Goal: Navigation & Orientation: Find specific page/section

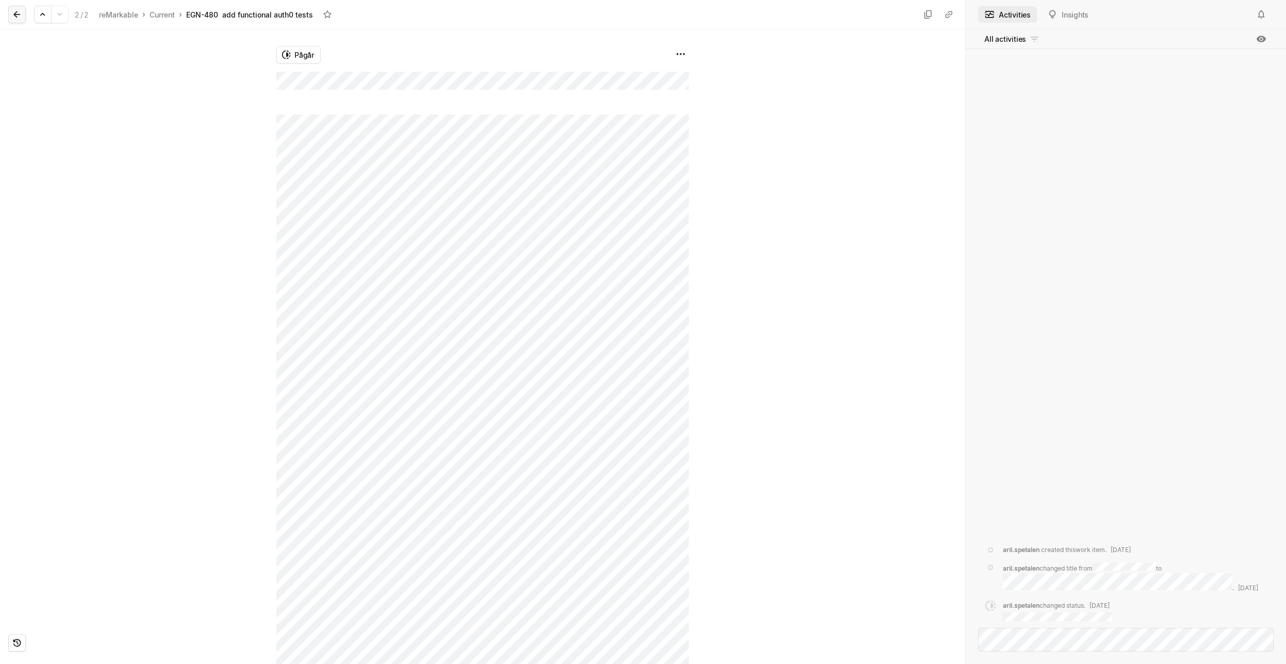
click at [14, 17] on icon at bounding box center [17, 14] width 10 height 10
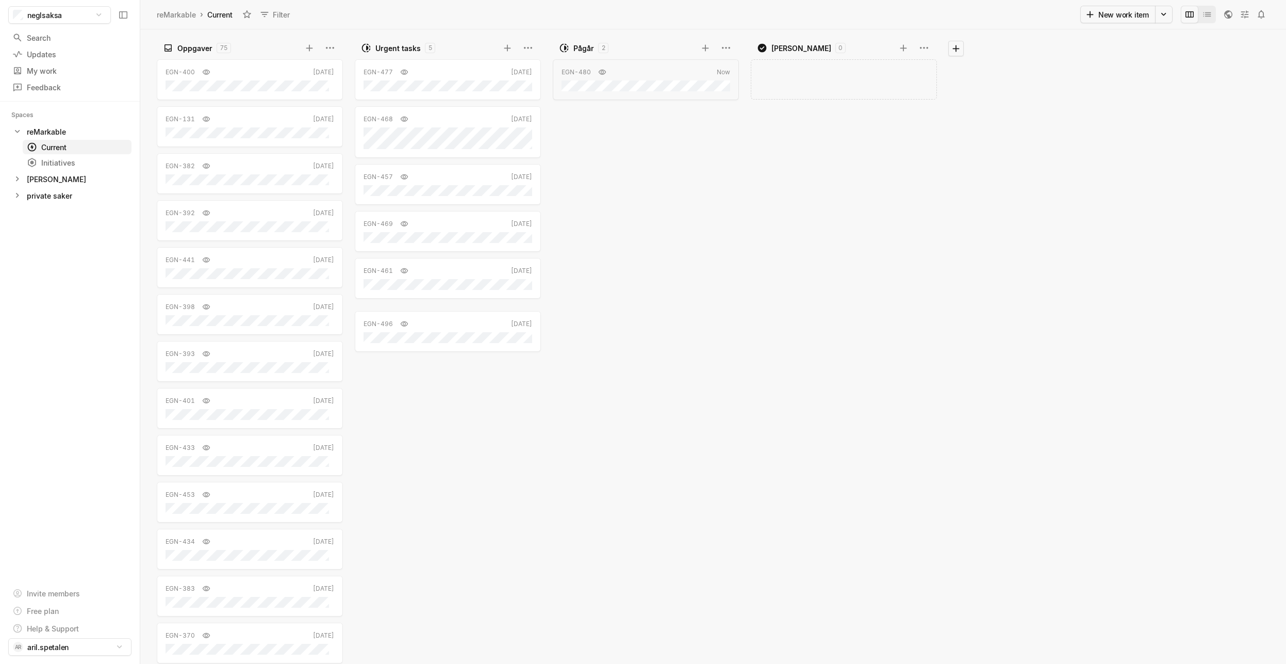
drag, startPoint x: 606, startPoint y: 92, endPoint x: 404, endPoint y: 347, distance: 325.4
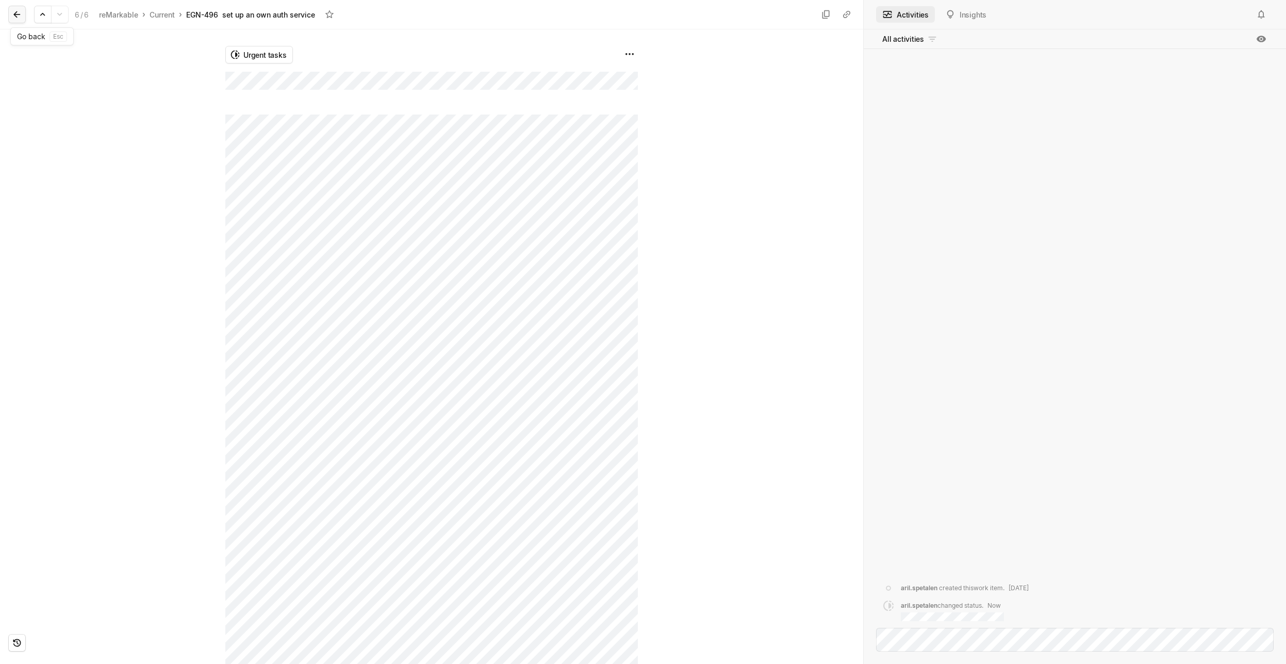
click at [18, 15] on icon at bounding box center [17, 14] width 10 height 10
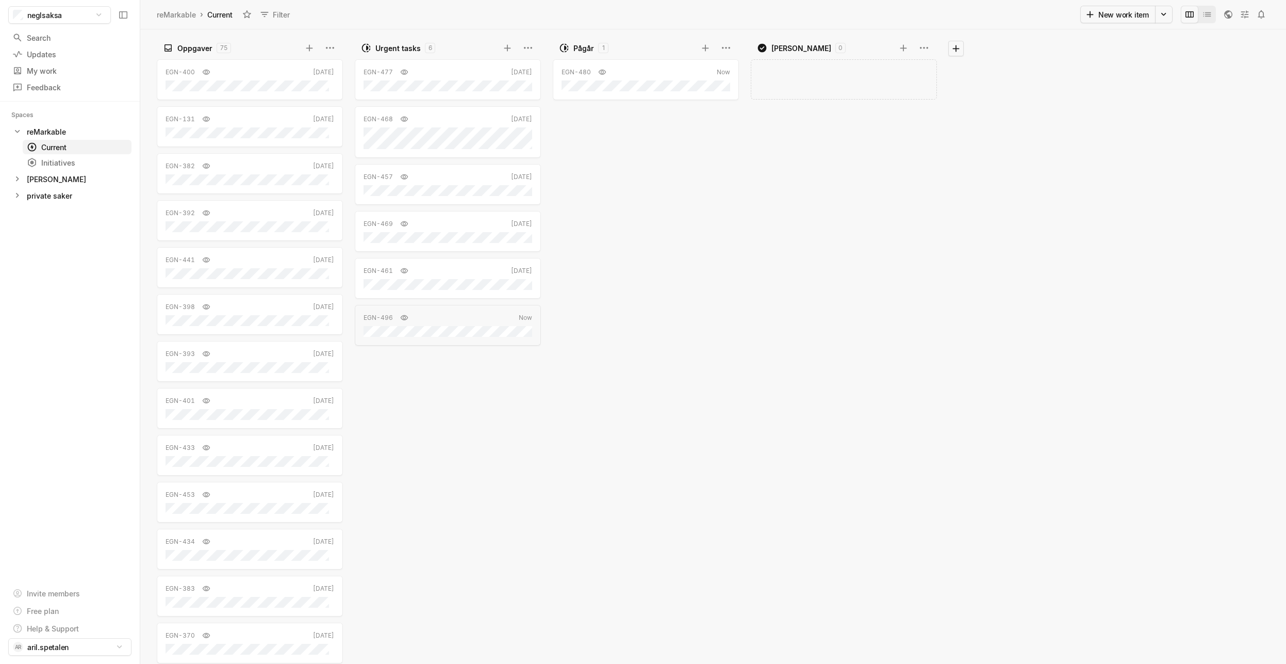
click at [464, 445] on div "EGN-477 [DATE] EGN-468 [DATE] EGN-457 [DATE] EGN-469 [DATE] EGN-461 [DATE] EGN-…" at bounding box center [450, 360] width 191 height 608
click at [679, 307] on div "EGN-480 Now" at bounding box center [648, 360] width 191 height 608
drag, startPoint x: 730, startPoint y: 269, endPoint x: 786, endPoint y: 257, distance: 56.5
click at [731, 267] on div "EGN-480 Now" at bounding box center [648, 360] width 191 height 608
